Goal: Task Accomplishment & Management: Manage account settings

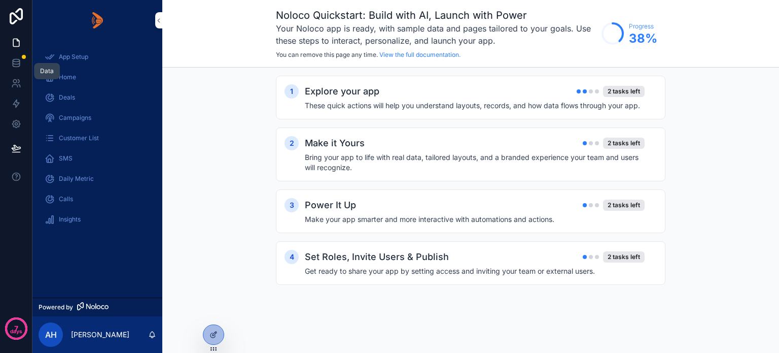
click at [17, 56] on link at bounding box center [16, 63] width 32 height 20
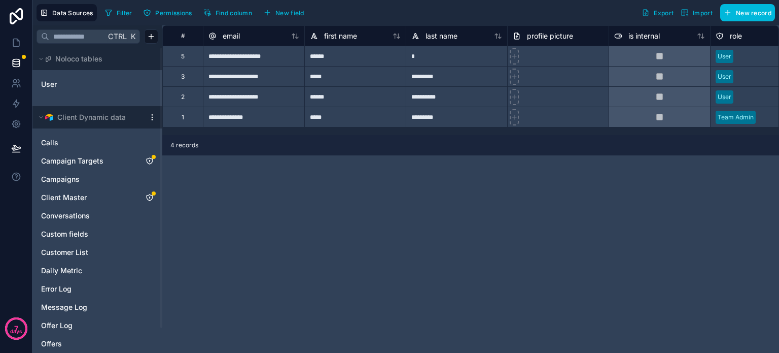
click at [150, 192] on div "Client Master" at bounding box center [98, 197] width 122 height 16
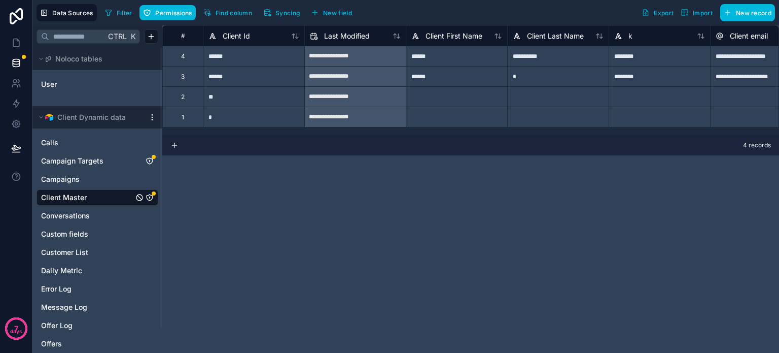
click at [163, 19] on button "Permissions" at bounding box center [167, 12] width 56 height 15
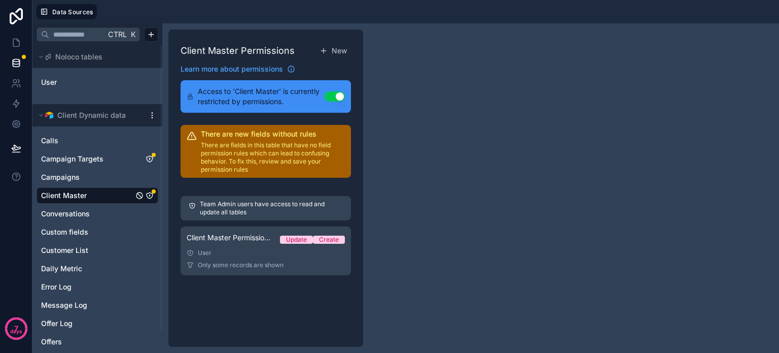
click at [229, 244] on div "Client Master Permission 1 Update Create" at bounding box center [266, 239] width 158 height 14
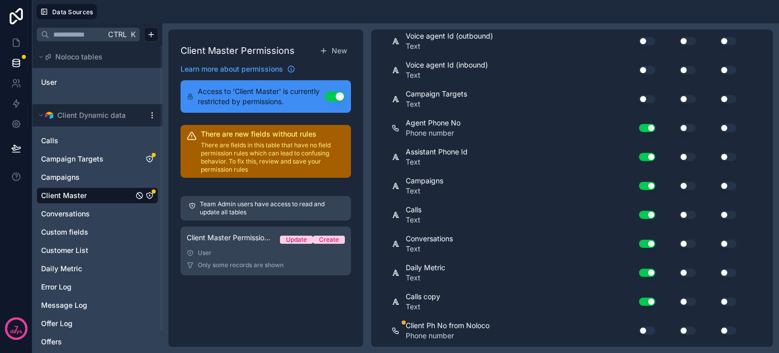
scroll to position [638, 0]
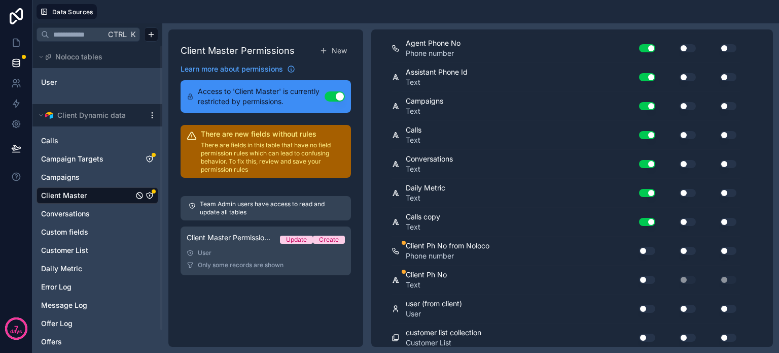
click at [647, 246] on button "Use setting" at bounding box center [647, 250] width 16 height 8
click at [648, 246] on button "Use setting" at bounding box center [647, 250] width 16 height 8
click at [651, 249] on div "Use setting" at bounding box center [643, 250] width 32 height 16
click at [645, 246] on button "Use setting" at bounding box center [647, 250] width 16 height 8
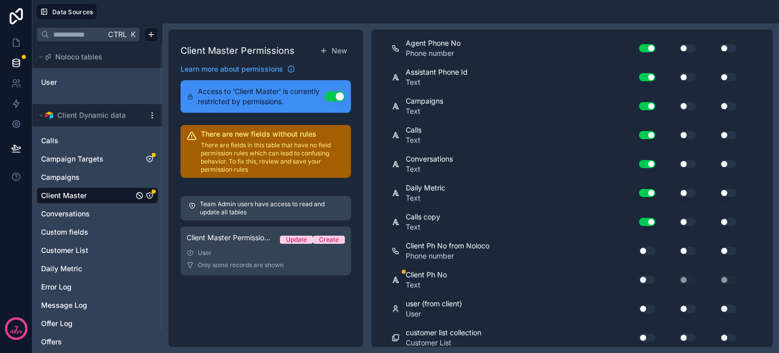
click at [651, 276] on button "Use setting" at bounding box center [647, 279] width 16 height 8
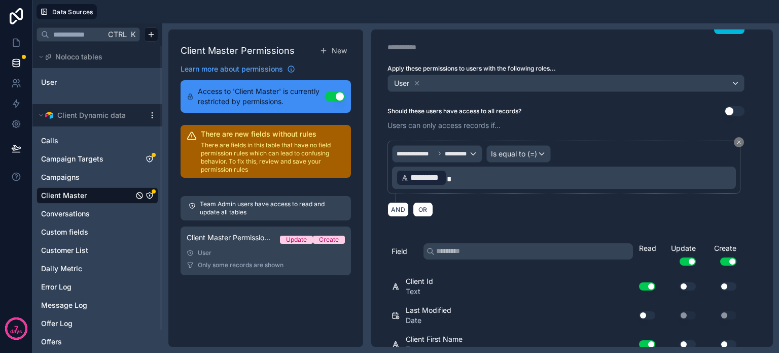
scroll to position [0, 0]
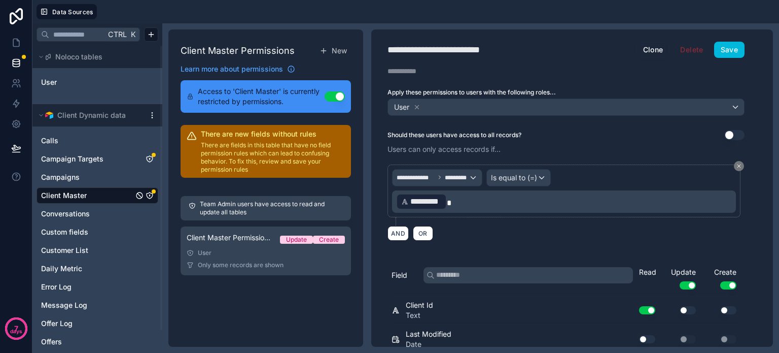
click at [725, 52] on button "Save" at bounding box center [729, 50] width 30 height 16
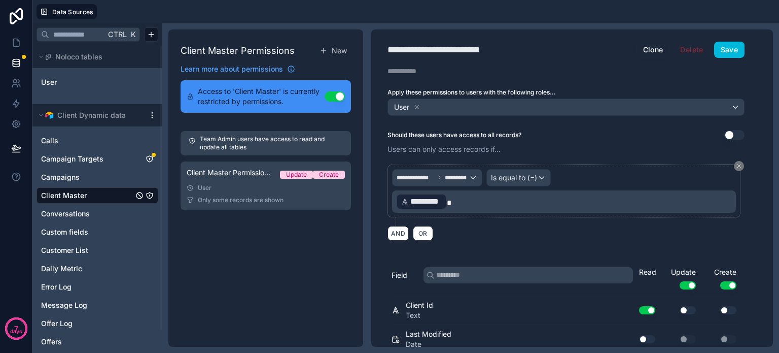
click at [148, 159] on icon "Campaign Targets" at bounding box center [150, 159] width 8 height 8
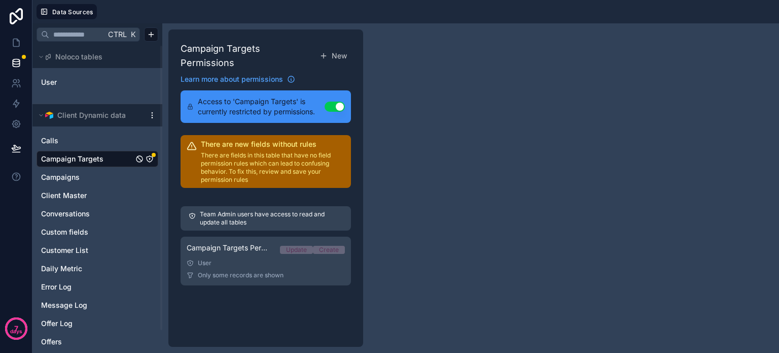
click at [246, 259] on div "User" at bounding box center [266, 263] width 158 height 8
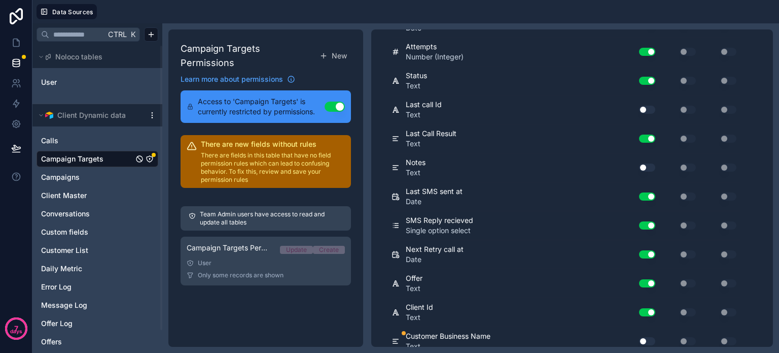
scroll to position [663, 0]
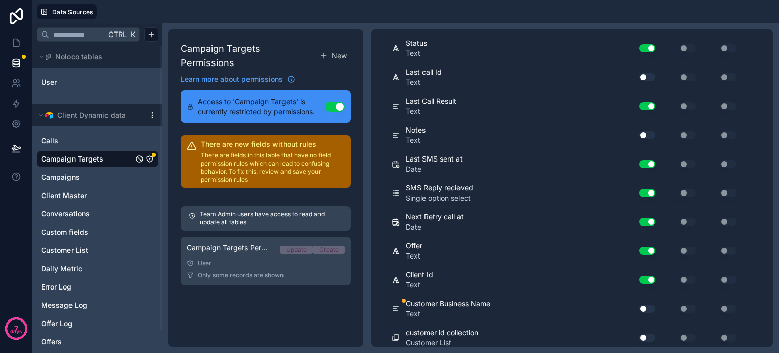
click at [645, 304] on button "Use setting" at bounding box center [647, 308] width 16 height 8
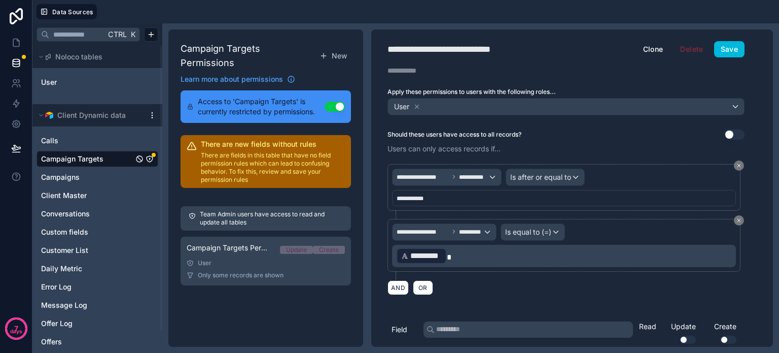
scroll to position [0, 0]
click at [732, 50] on button "Save" at bounding box center [729, 50] width 30 height 16
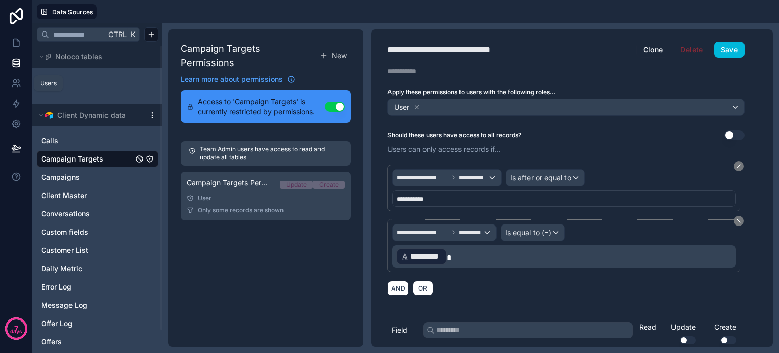
click at [18, 84] on icon at bounding box center [16, 83] width 10 height 10
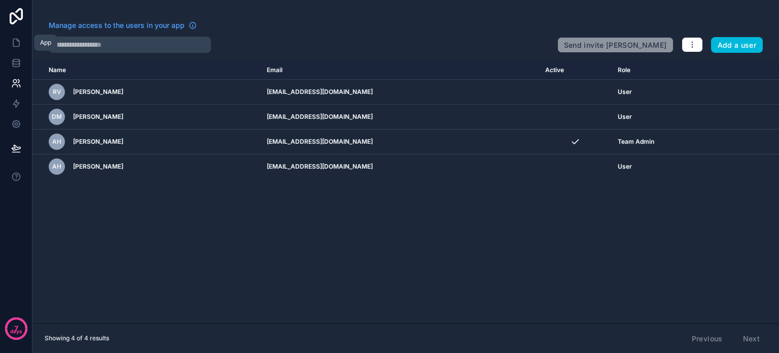
click at [14, 42] on icon at bounding box center [16, 43] width 10 height 10
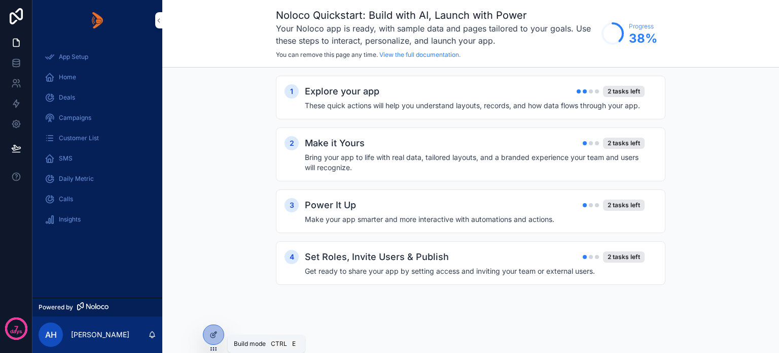
click at [210, 331] on icon at bounding box center [213, 334] width 8 height 8
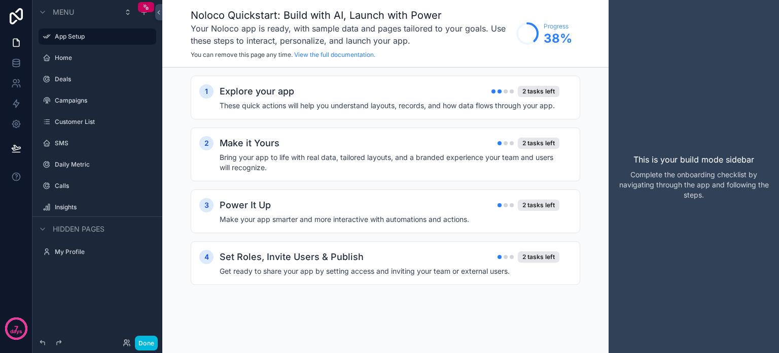
click at [148, 337] on button "Done" at bounding box center [146, 342] width 23 height 15
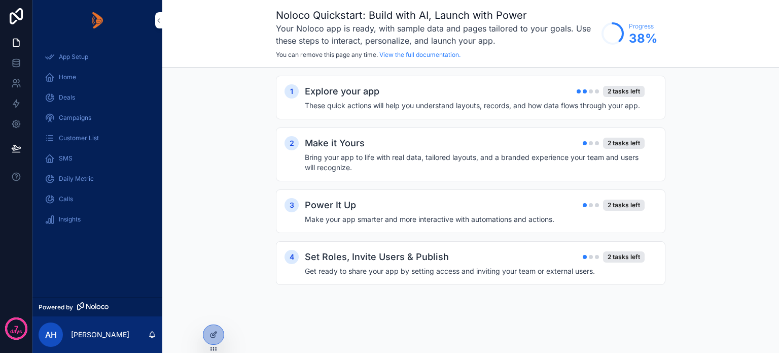
click at [0, 0] on icon at bounding box center [0, 0] width 0 height 0
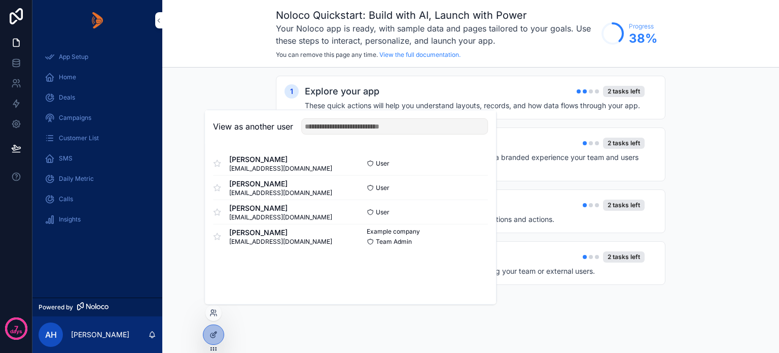
click at [0, 0] on button "Select" at bounding box center [0, 0] width 0 height 0
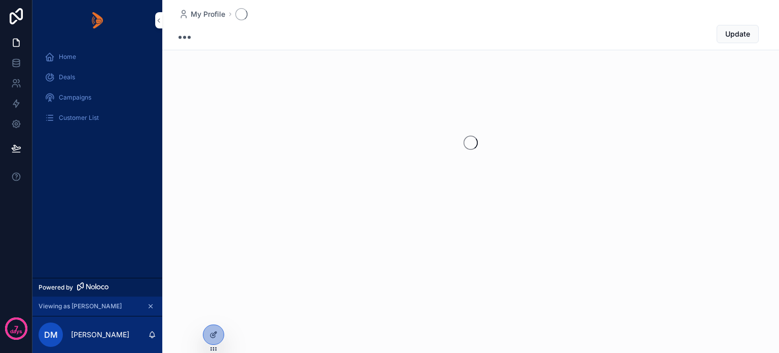
click at [78, 80] on div "Deals" at bounding box center [97, 77] width 105 height 16
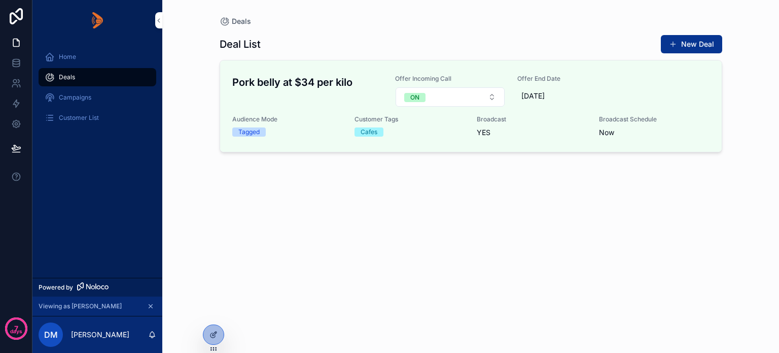
click at [0, 0] on span "Broadcast" at bounding box center [0, 0] width 0 height 0
